Goal: Transaction & Acquisition: Purchase product/service

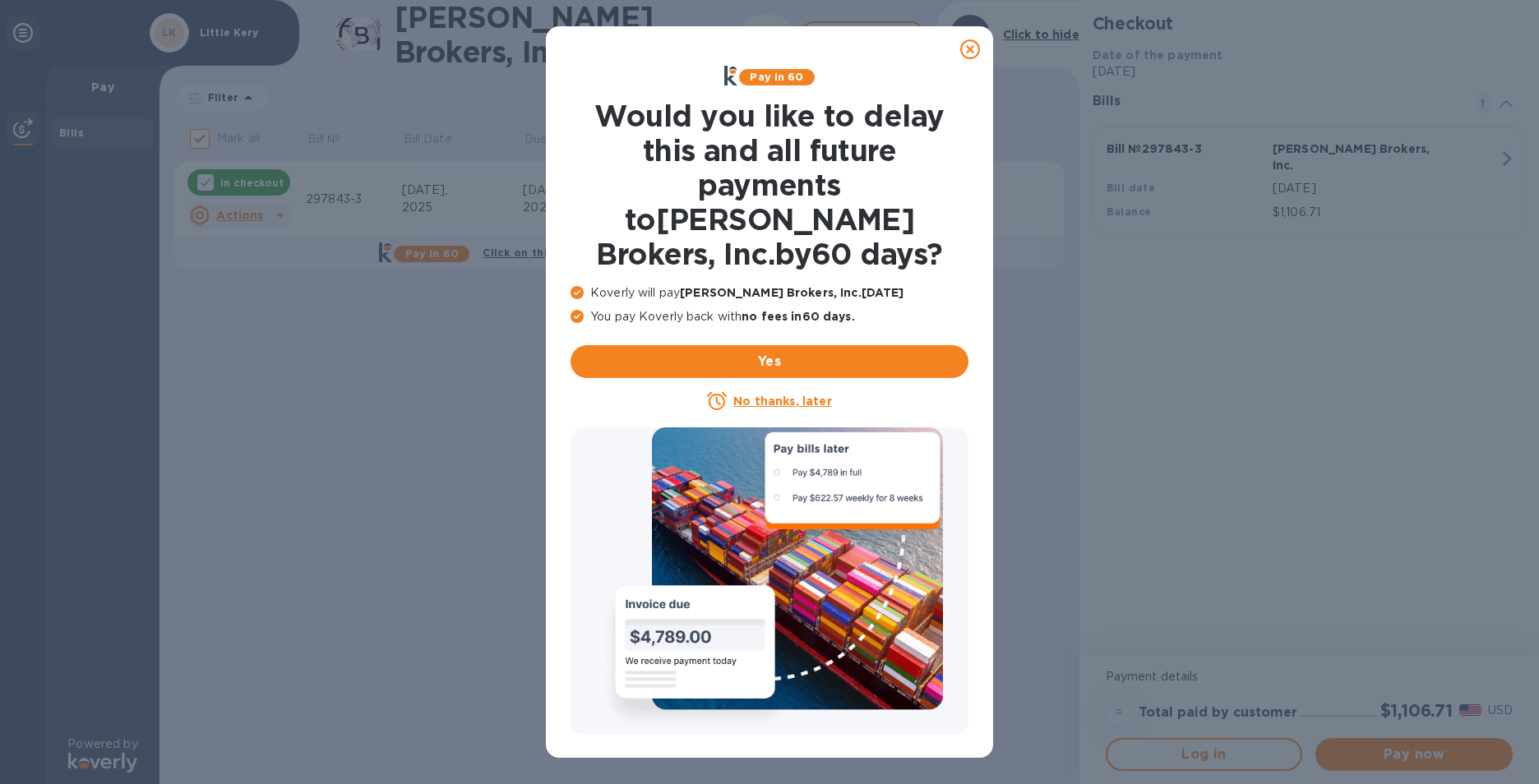
click at [796, 395] on u "No thanks, later" at bounding box center [782, 401] width 98 height 13
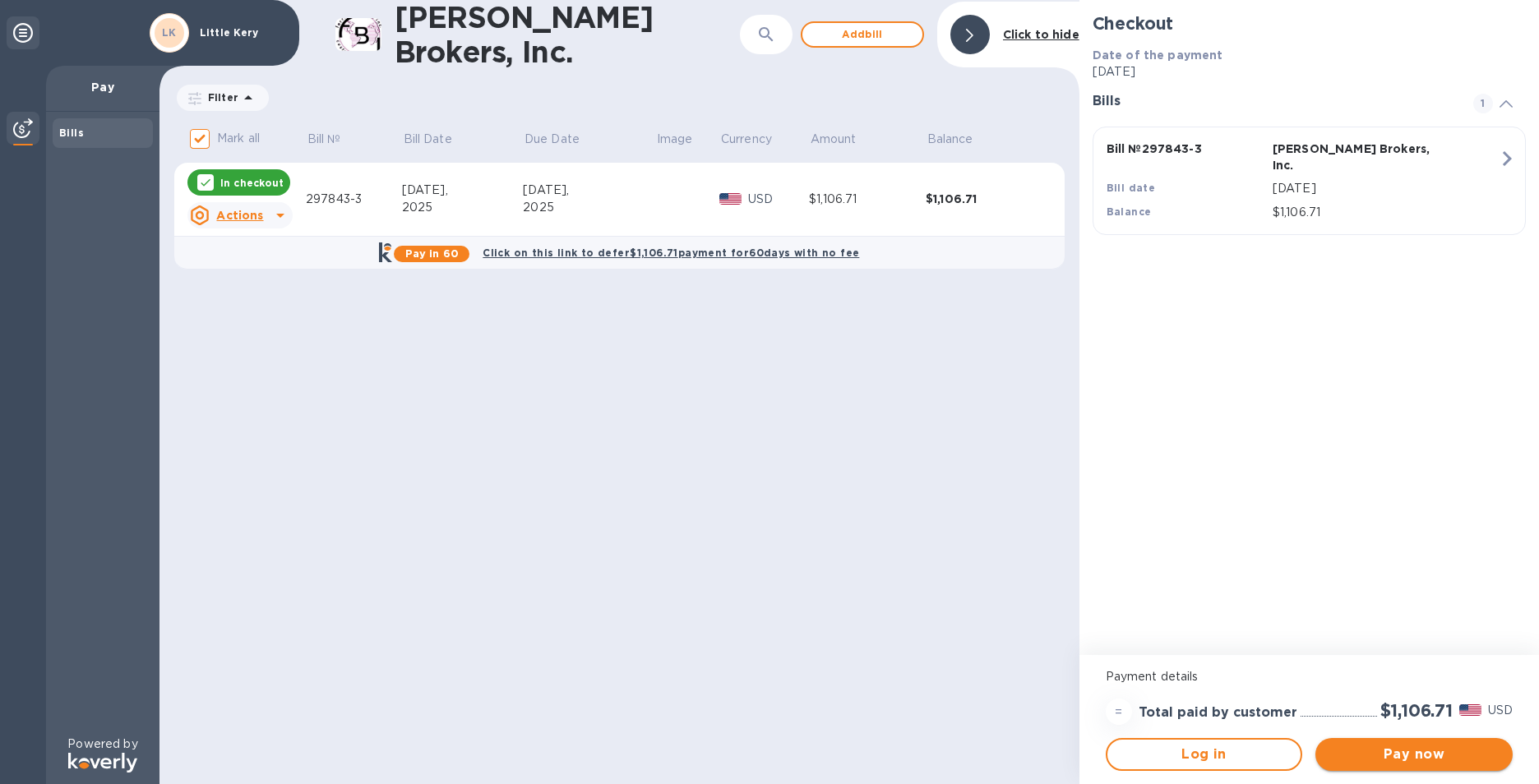
click at [1447, 758] on span "Pay now" at bounding box center [1413, 755] width 171 height 20
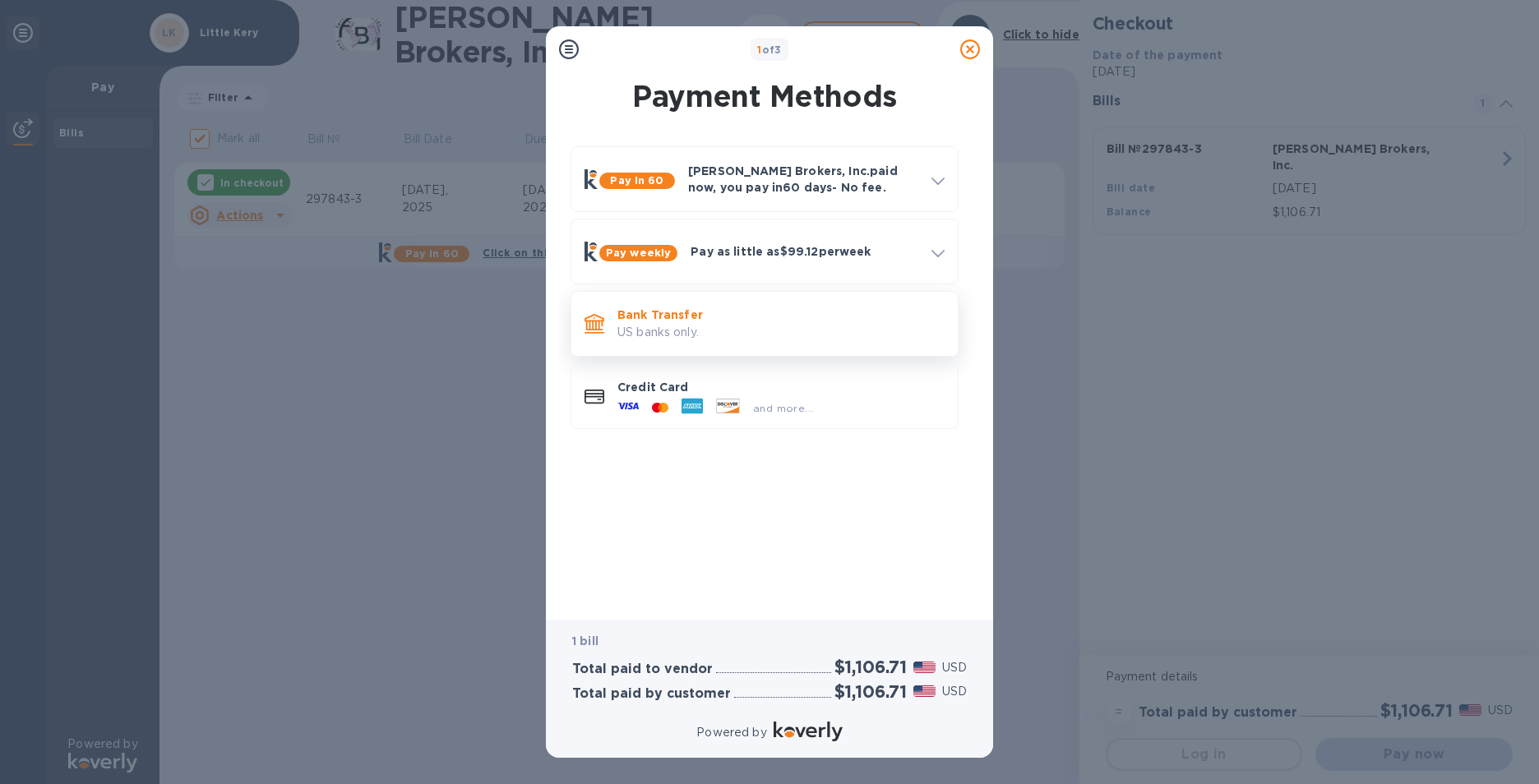
click at [716, 320] on p "Bank Transfer" at bounding box center [781, 314] width 328 height 17
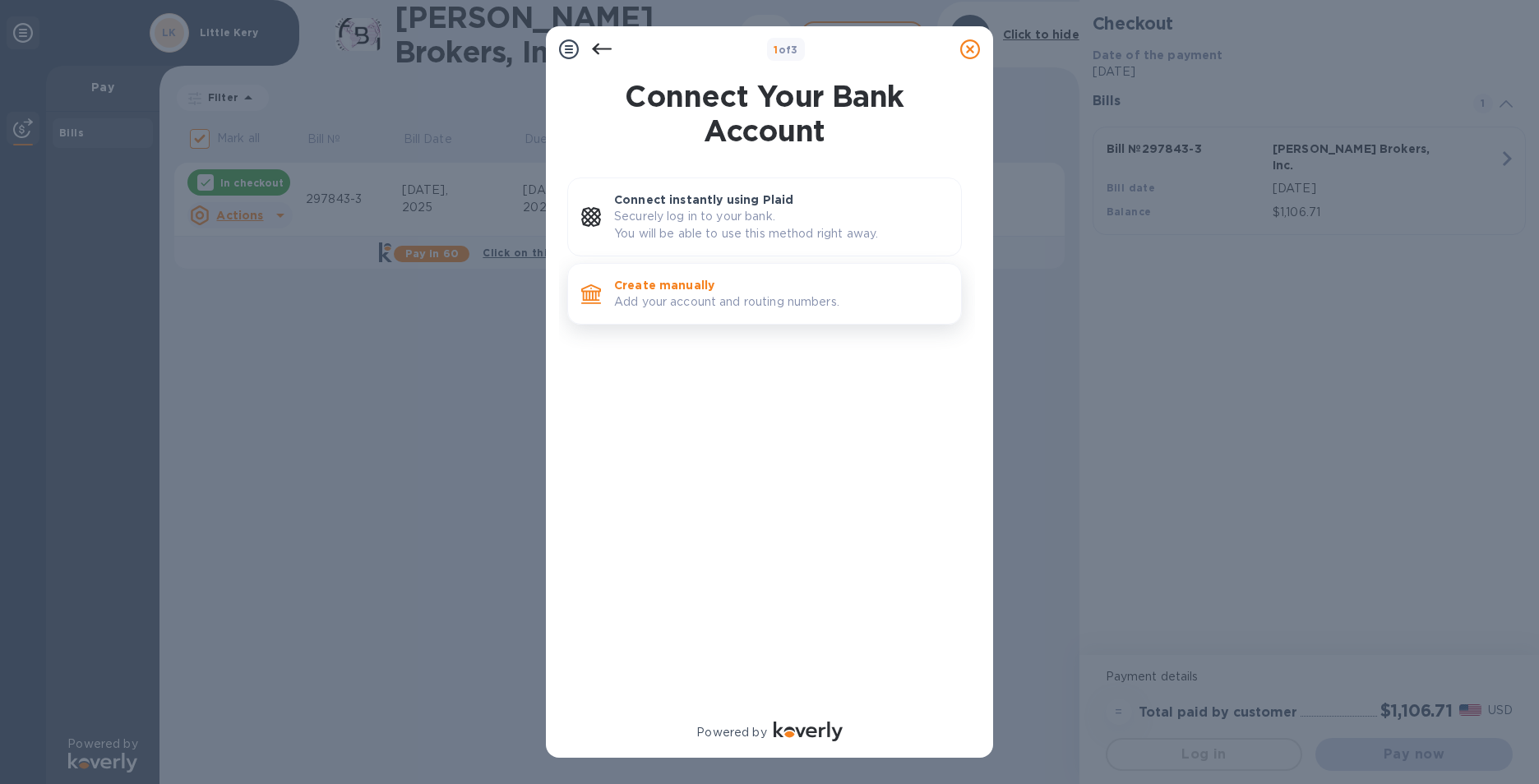
click at [716, 285] on p "Create manually" at bounding box center [781, 285] width 334 height 17
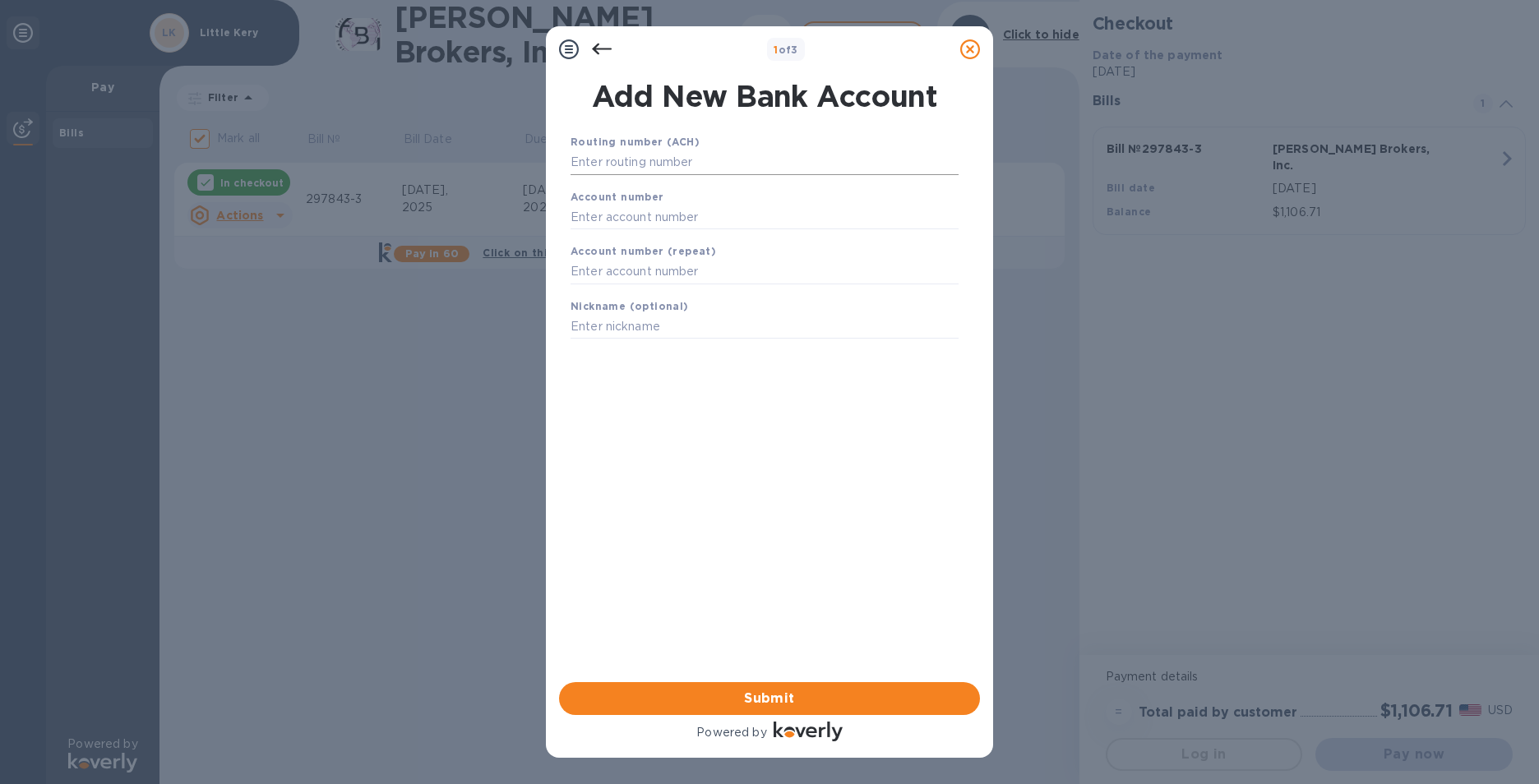
click at [738, 160] on input "text" at bounding box center [765, 162] width 388 height 24
type input "322271627"
click at [659, 241] on input "text" at bounding box center [765, 237] width 388 height 24
type input "273270956"
click at [642, 292] on input "text" at bounding box center [765, 293] width 388 height 24
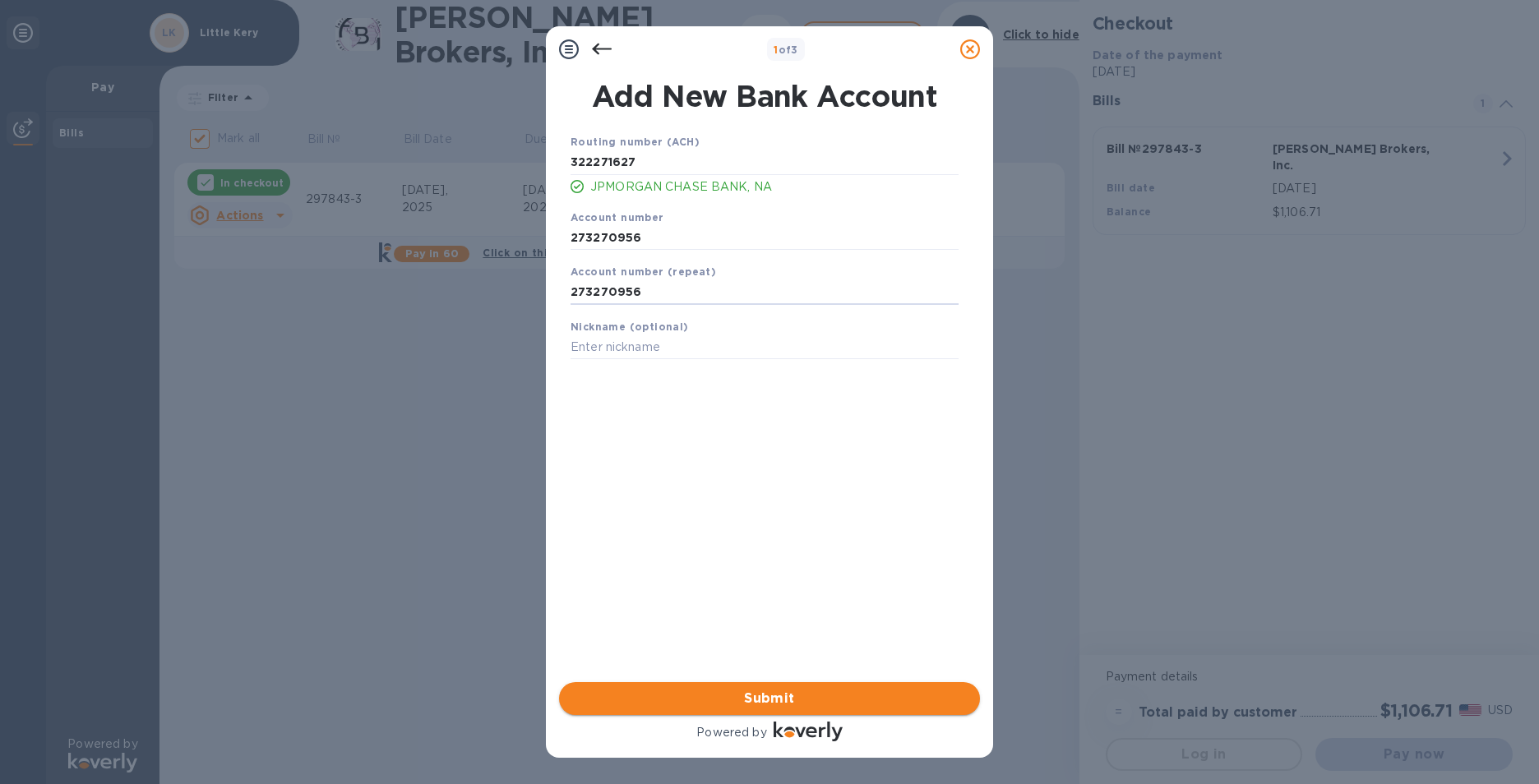
type input "273270956"
click at [758, 691] on span "Submit" at bounding box center [770, 699] width 395 height 20
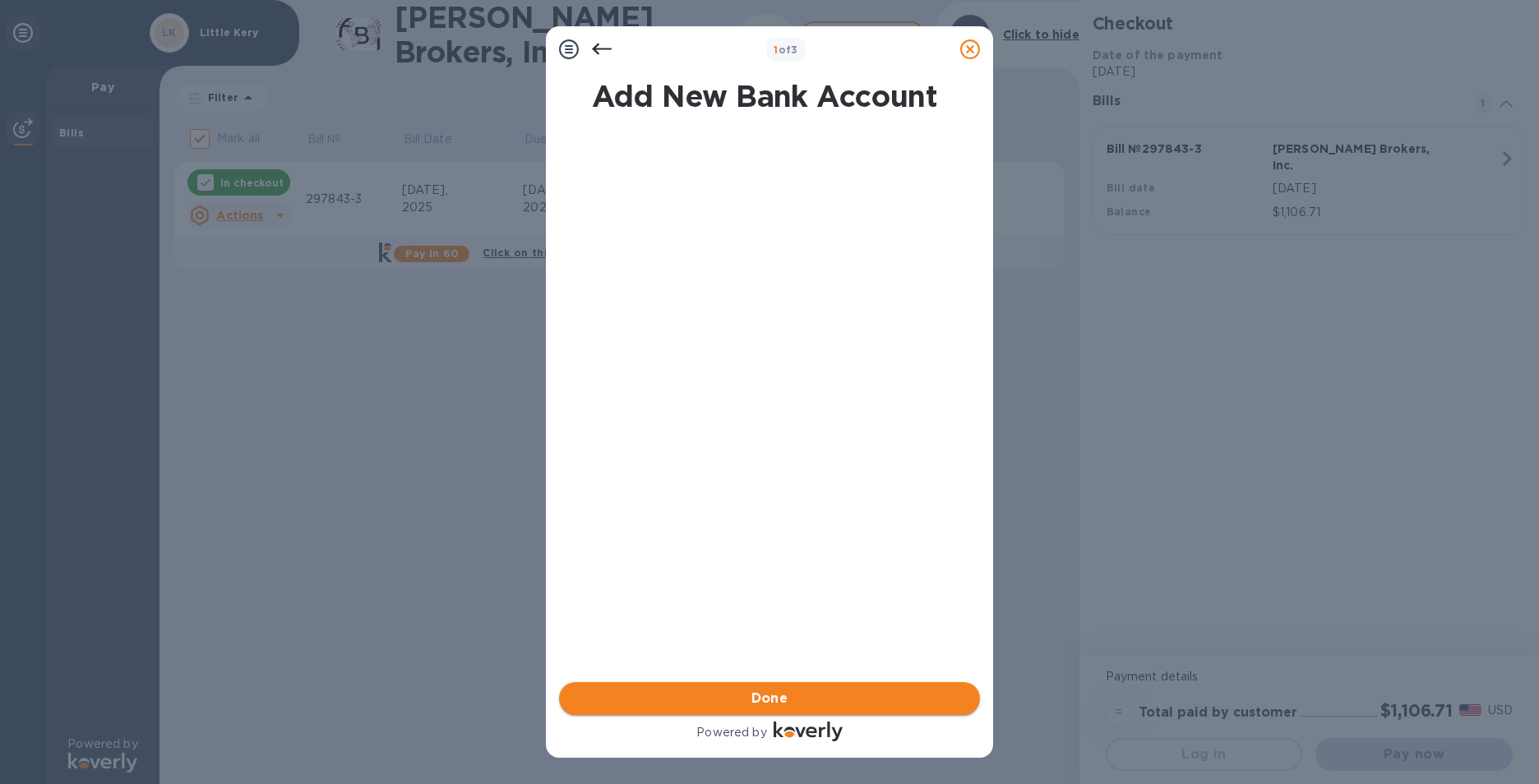
click at [776, 704] on span "Done" at bounding box center [770, 699] width 37 height 20
